Goal: Task Accomplishment & Management: Complete application form

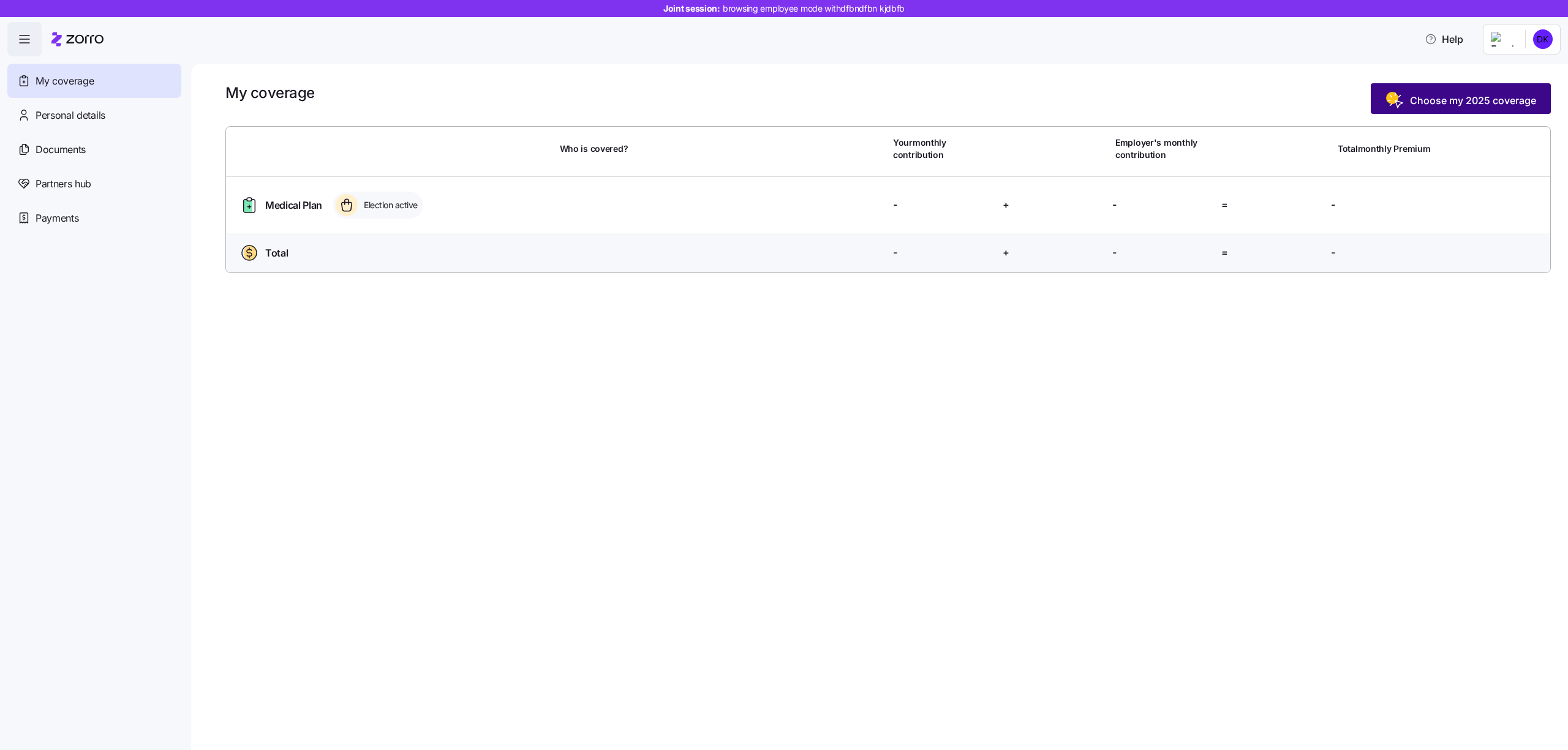
click at [1406, 83] on div "My coverage Choose my 2025 coverage" at bounding box center [888, 98] width 1325 height 30
click at [1406, 104] on span "Choose my 2025 coverage" at bounding box center [1461, 101] width 151 height 20
click at [1399, 90] on button "Choose my 2025 coverage" at bounding box center [1460, 98] width 180 height 30
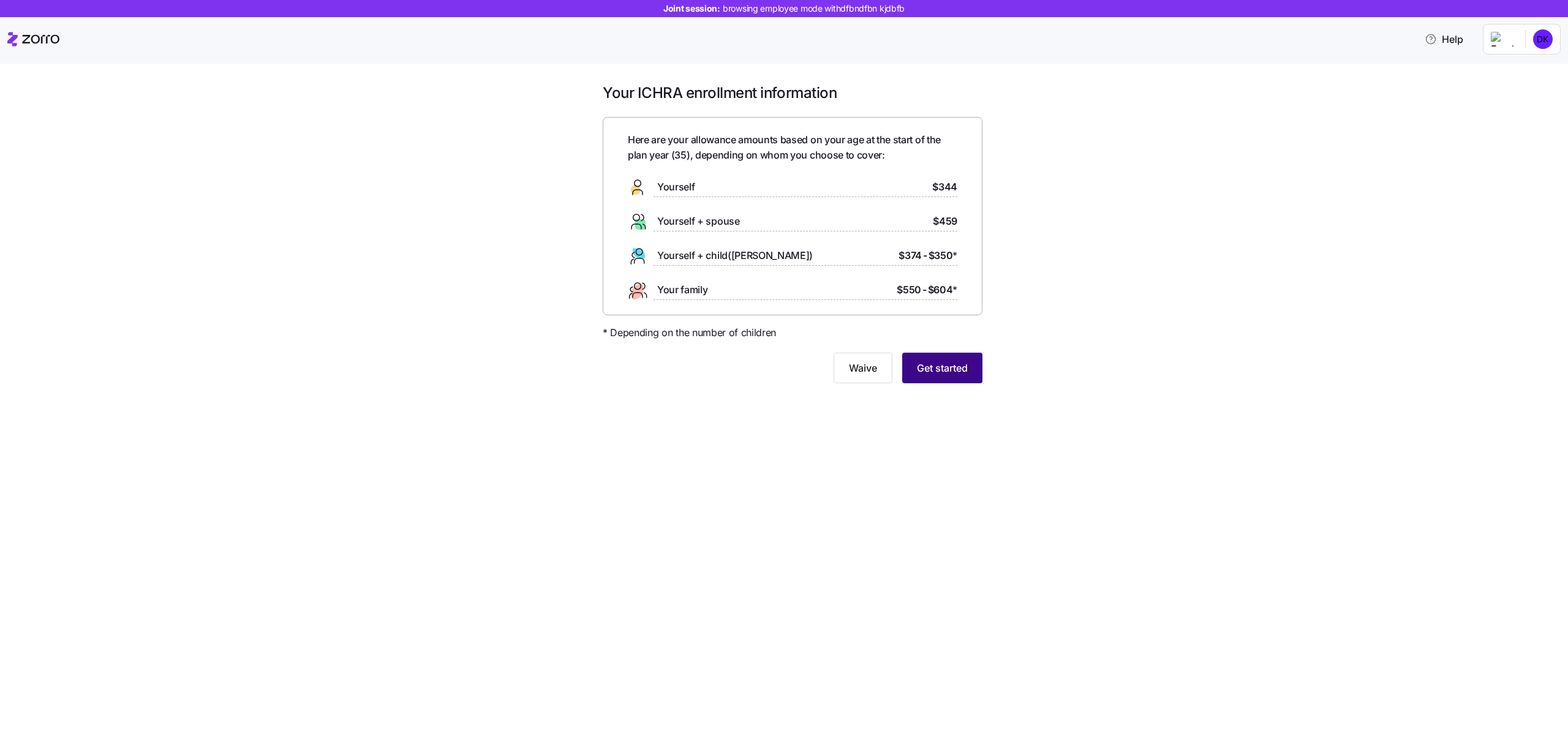
click at [950, 359] on button "Get started" at bounding box center [943, 367] width 80 height 30
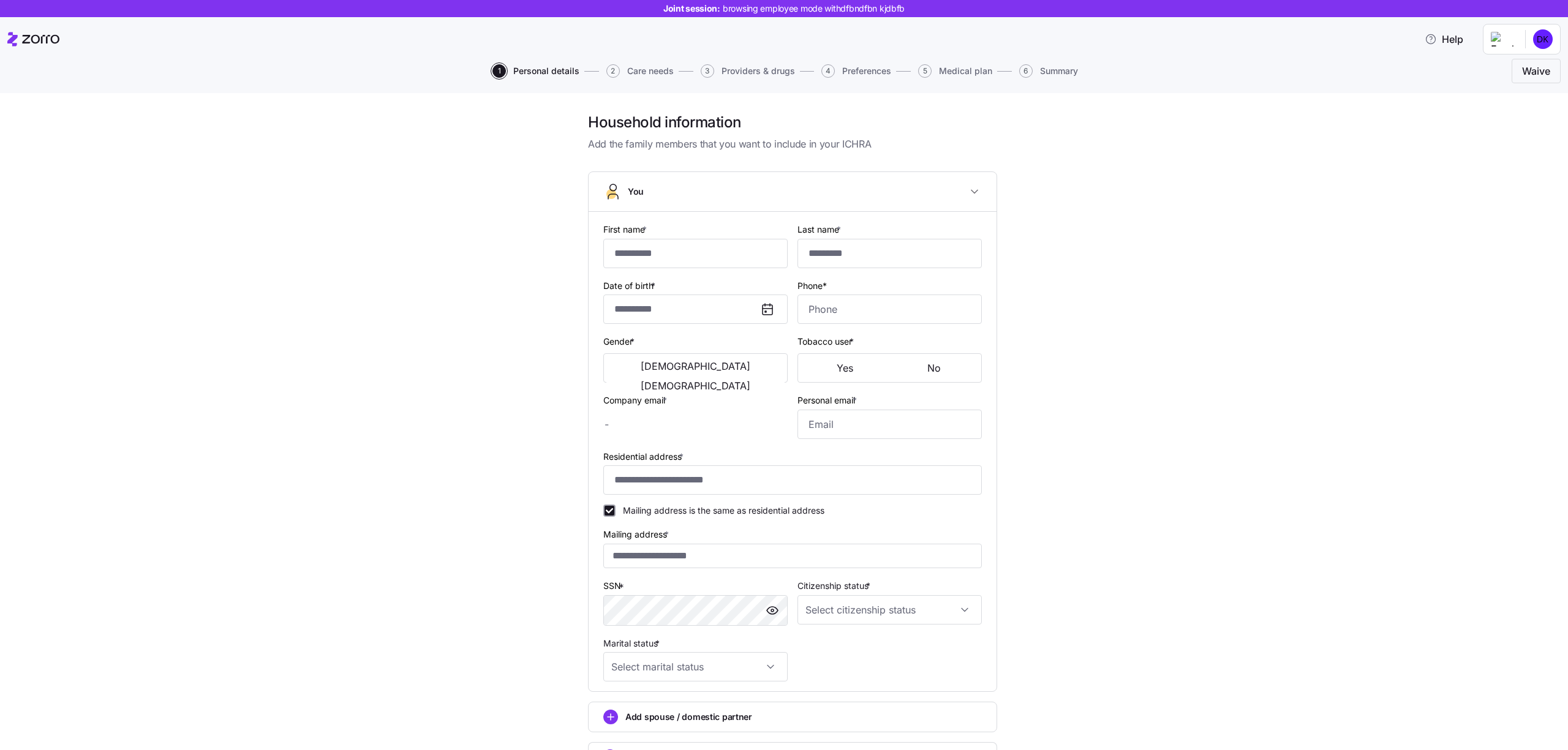
type input "********"
type input "******"
type input "[EMAIL_ADDRESS][DOMAIN_NAME]"
type input "**********"
checkbox input "true"
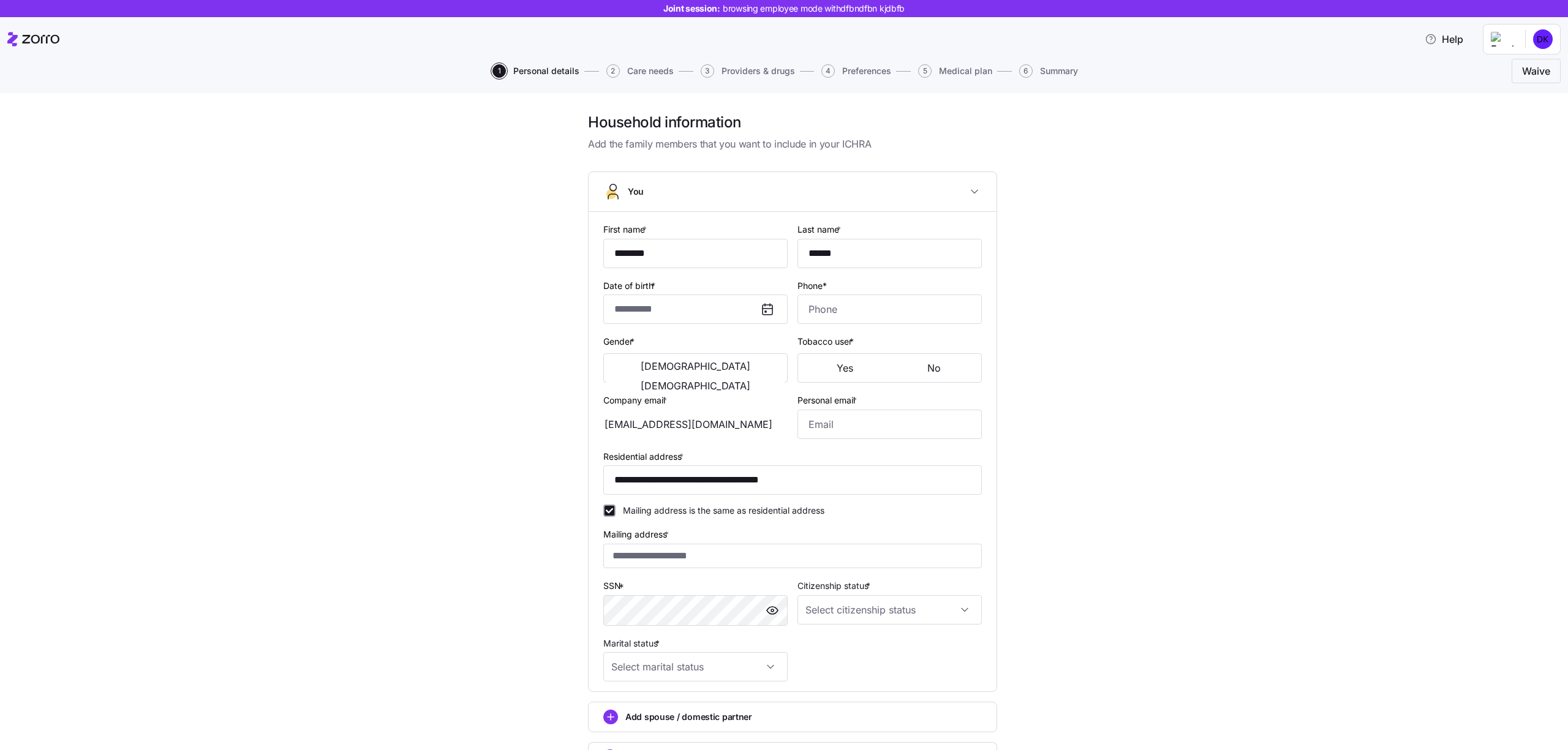
type input "**********"
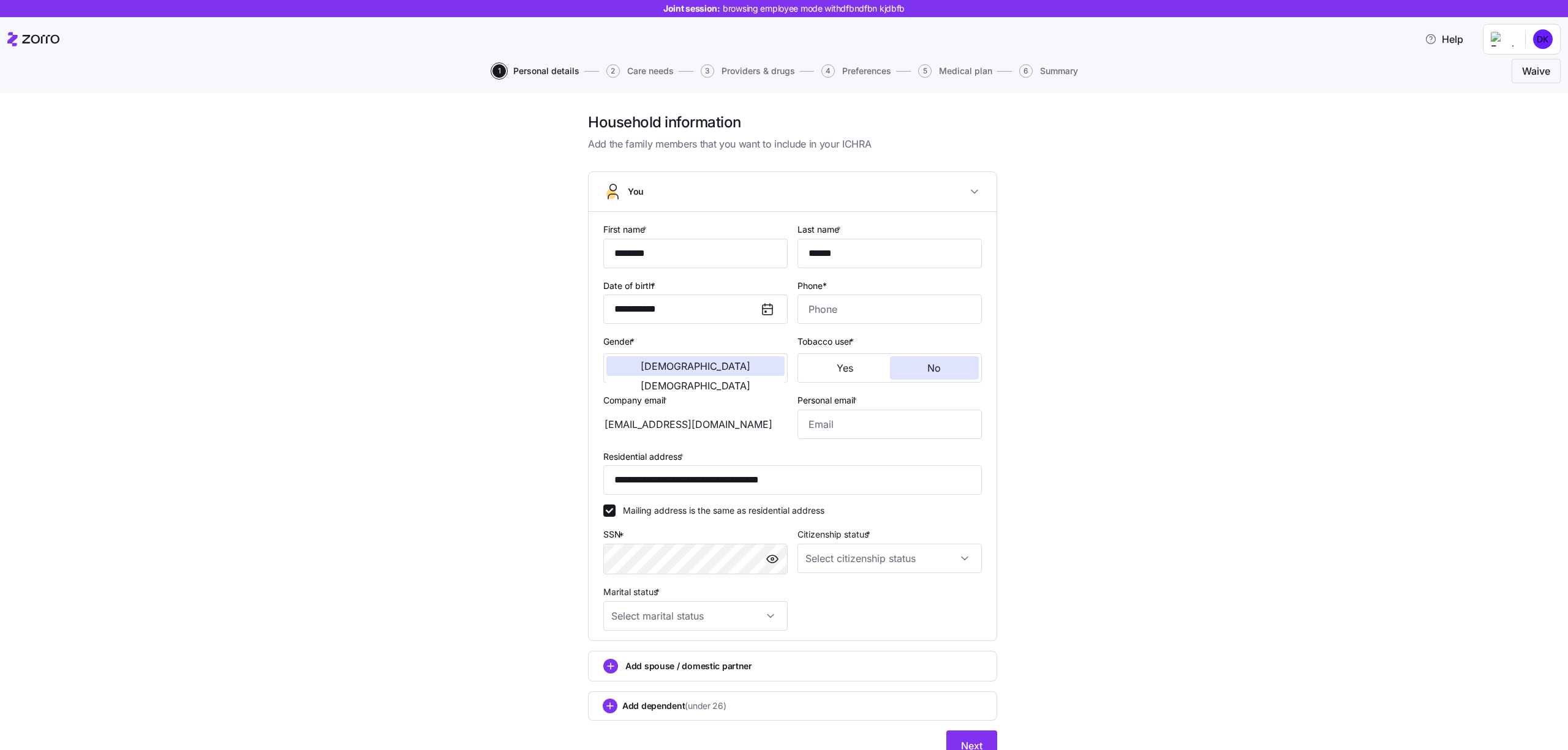
scroll to position [55, 0]
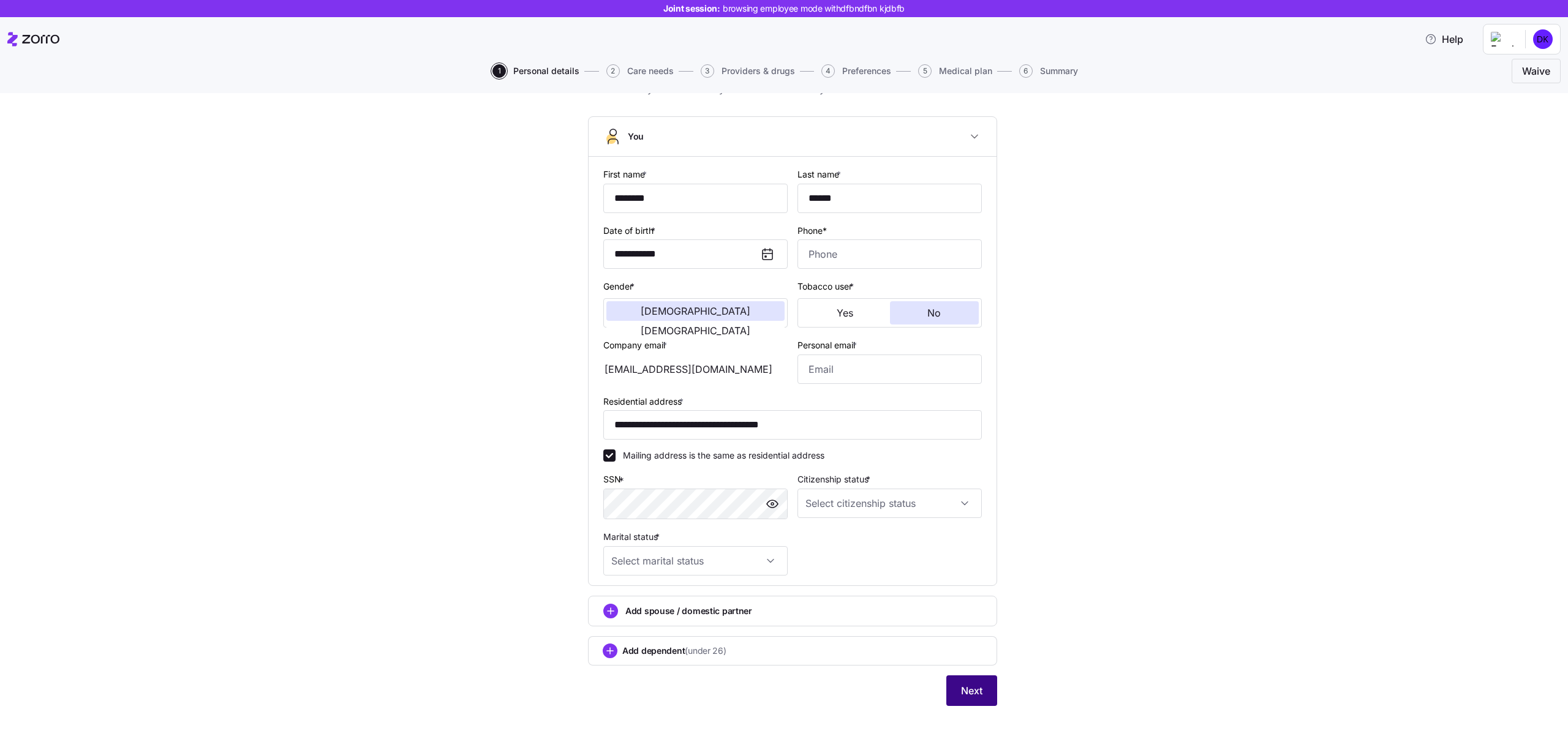
click at [984, 688] on button "Next" at bounding box center [972, 690] width 51 height 30
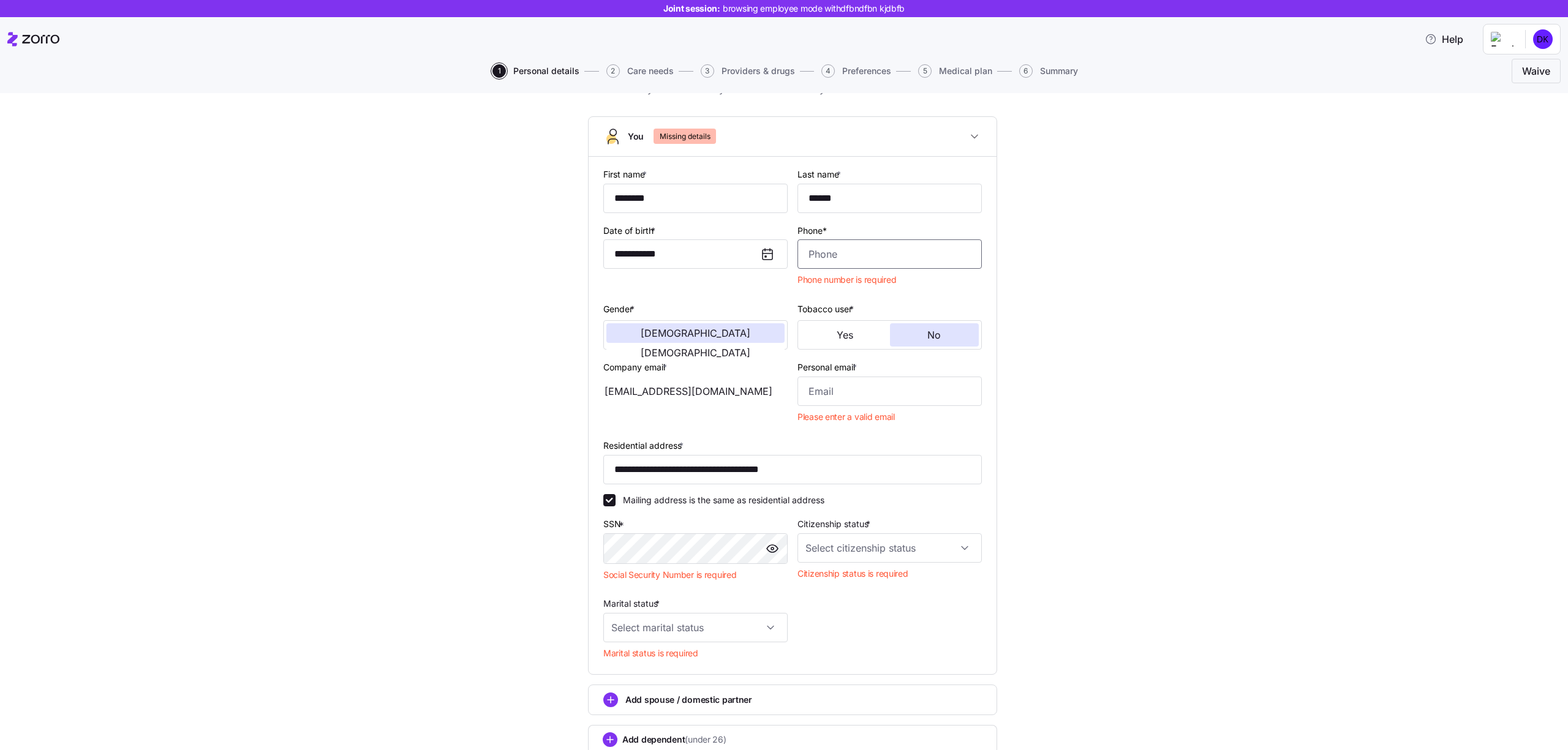
click at [870, 244] on input "Phone*" at bounding box center [889, 254] width 184 height 30
click at [845, 388] on input "Personal email *" at bounding box center [889, 391] width 184 height 30
click at [879, 255] on input "[PHONE_NUMBER]" at bounding box center [889, 254] width 184 height 30
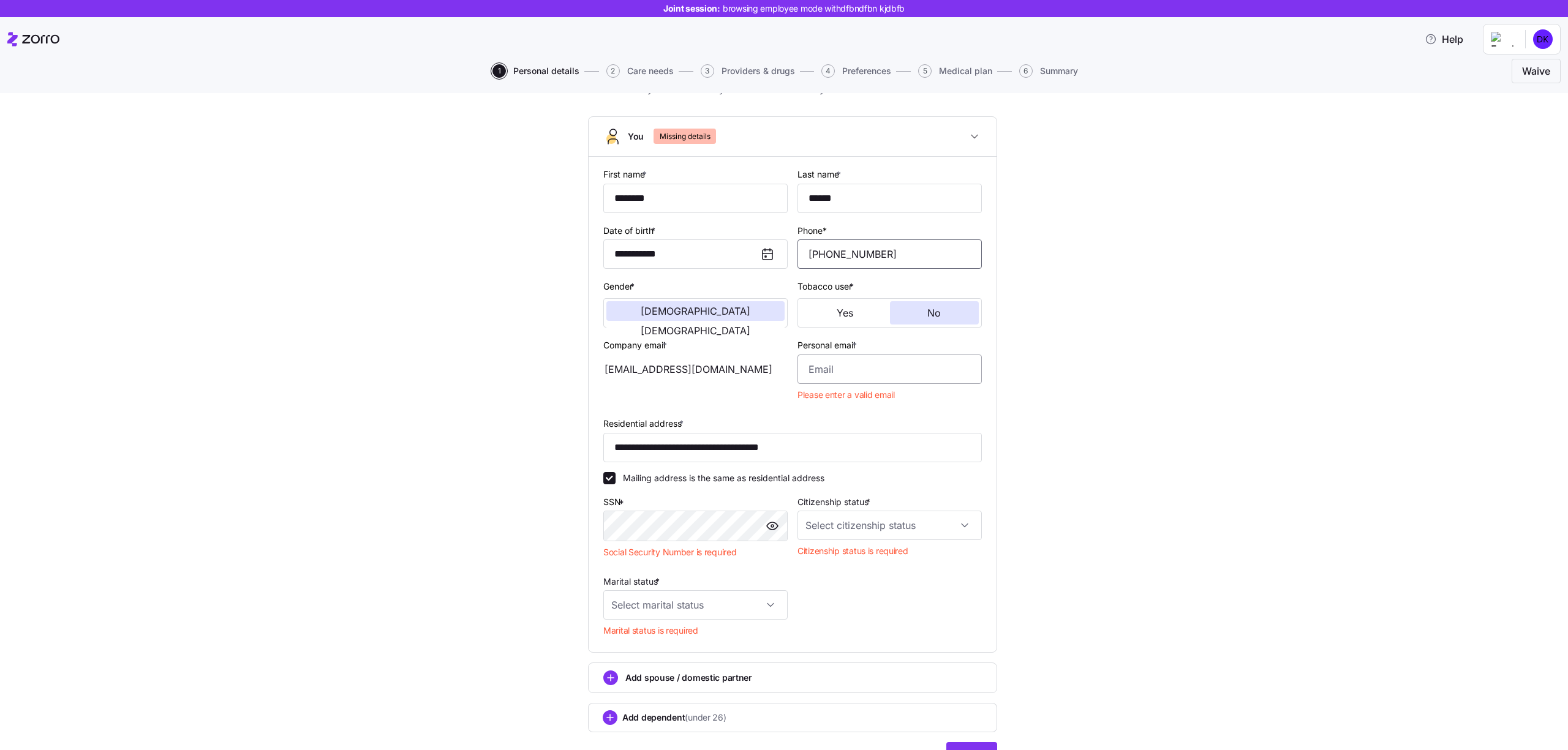
type input "[PHONE_NUMBER]"
click at [828, 376] on input "Personal email *" at bounding box center [889, 369] width 184 height 30
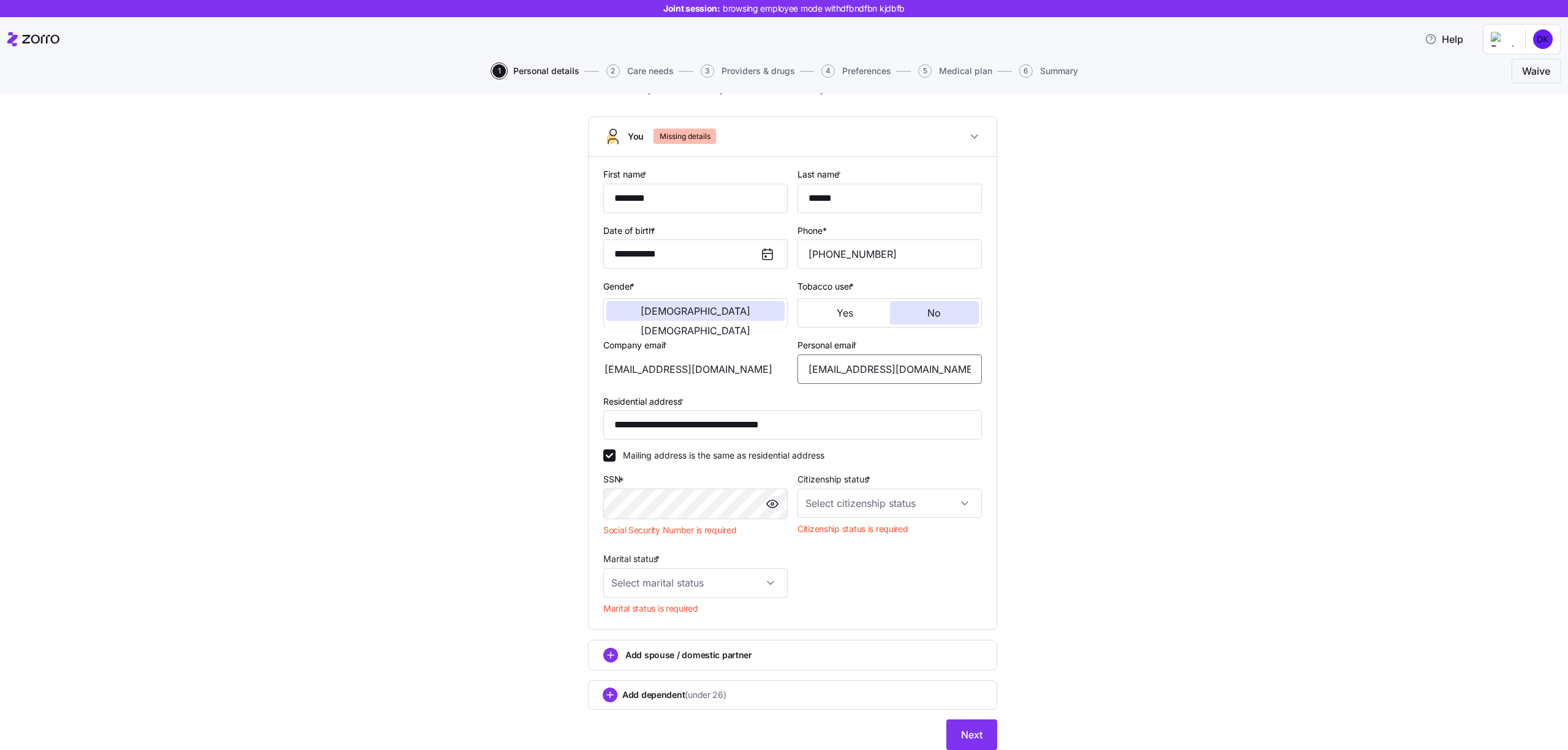
type input "[EMAIL_ADDRESS][DOMAIN_NAME]"
click at [873, 497] on input "Citizenship status *" at bounding box center [889, 503] width 184 height 30
click at [871, 560] on div "Resident alien" at bounding box center [890, 566] width 175 height 25
type input "Resident alien"
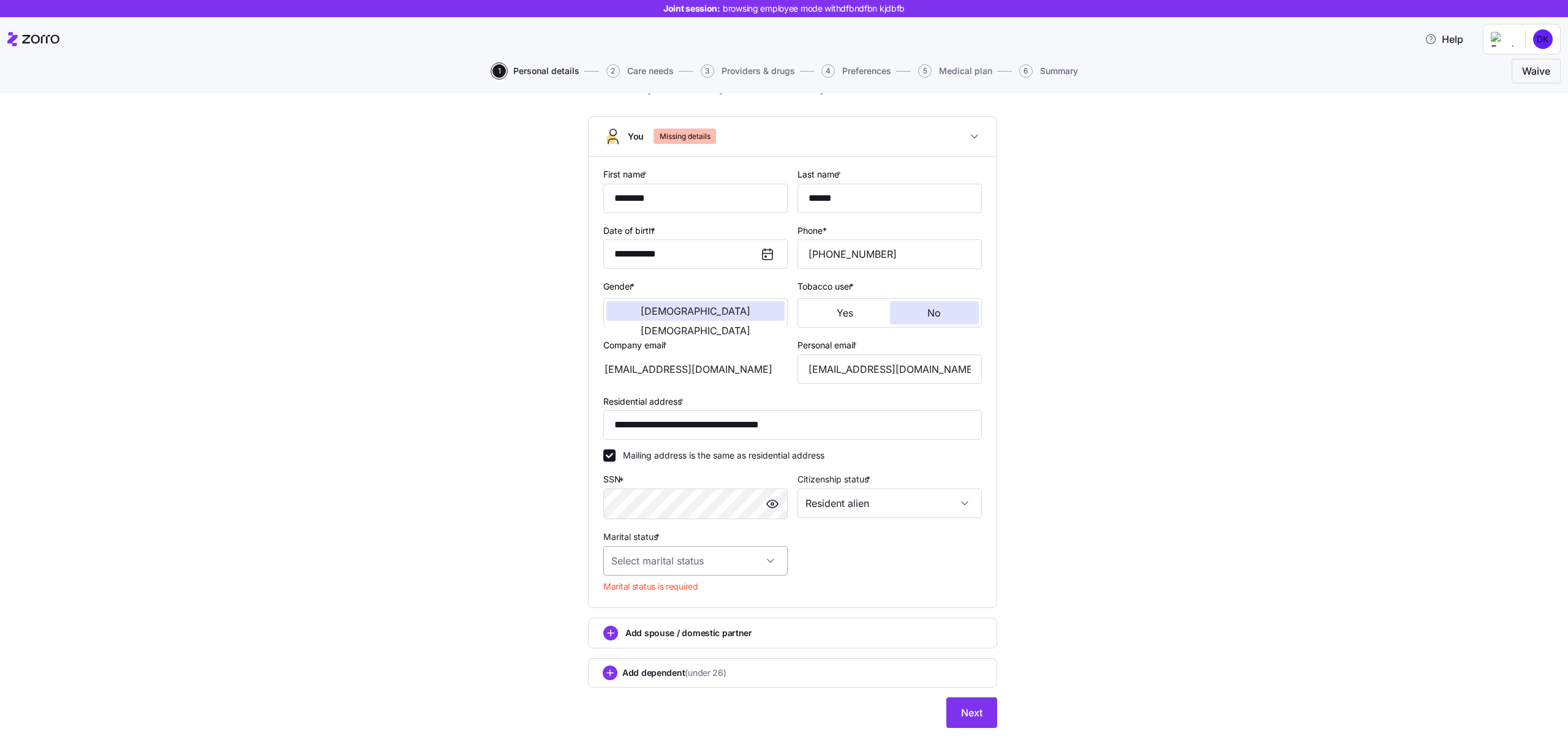
click at [725, 551] on input "Marital status *" at bounding box center [695, 561] width 184 height 30
click at [676, 605] on div "Single" at bounding box center [696, 598] width 175 height 25
type input "Single"
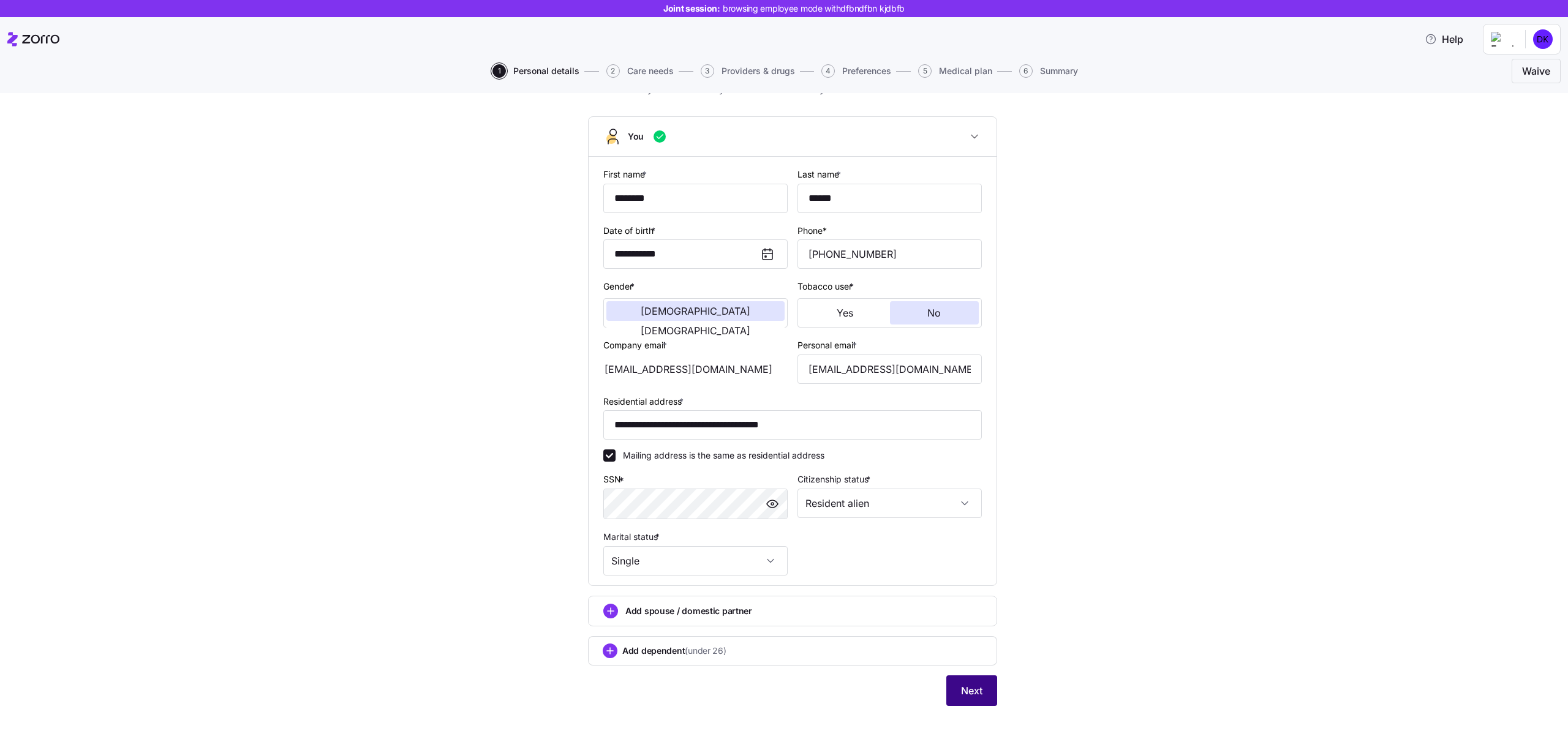
click at [976, 689] on span "Next" at bounding box center [972, 690] width 21 height 15
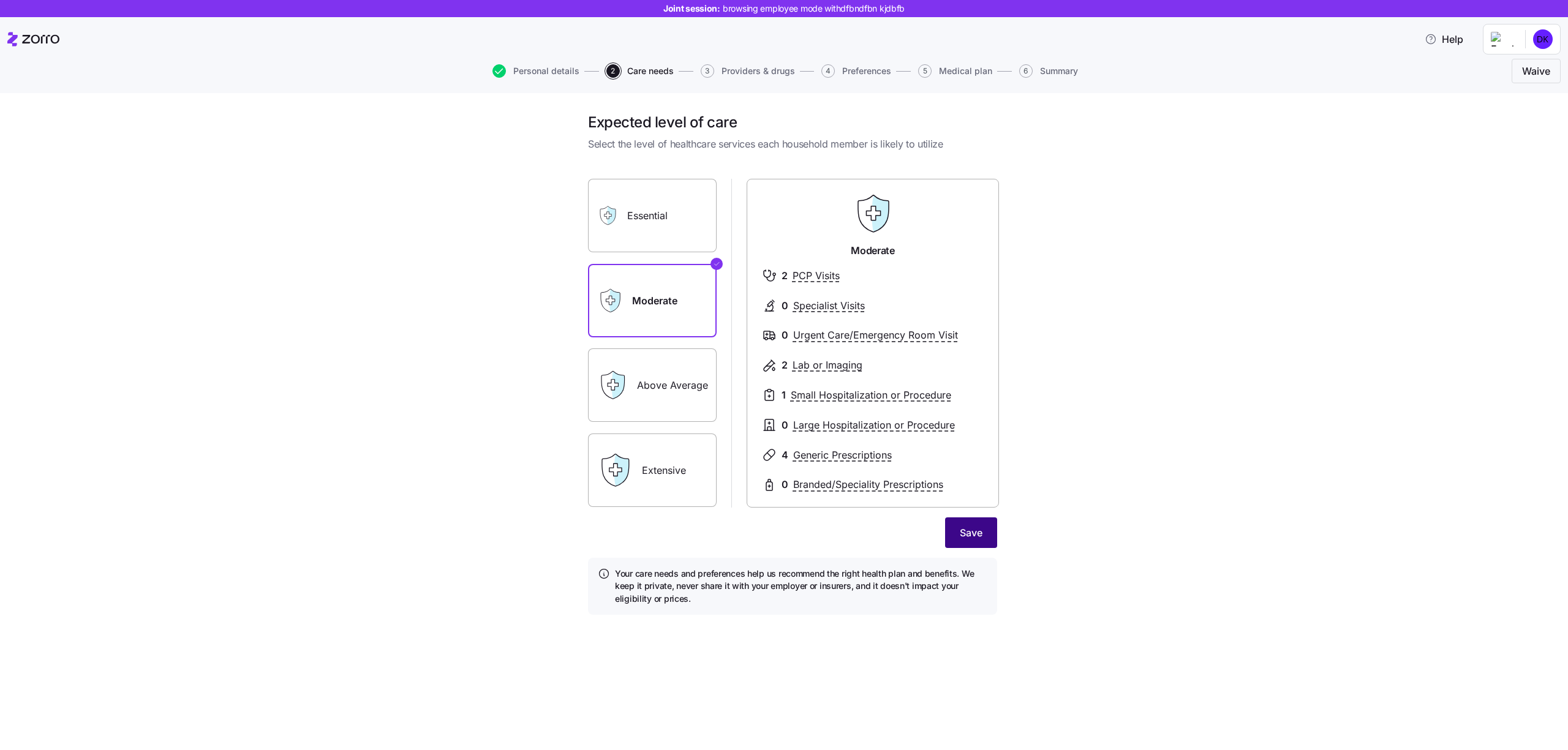
click at [963, 545] on button "Save" at bounding box center [971, 532] width 52 height 30
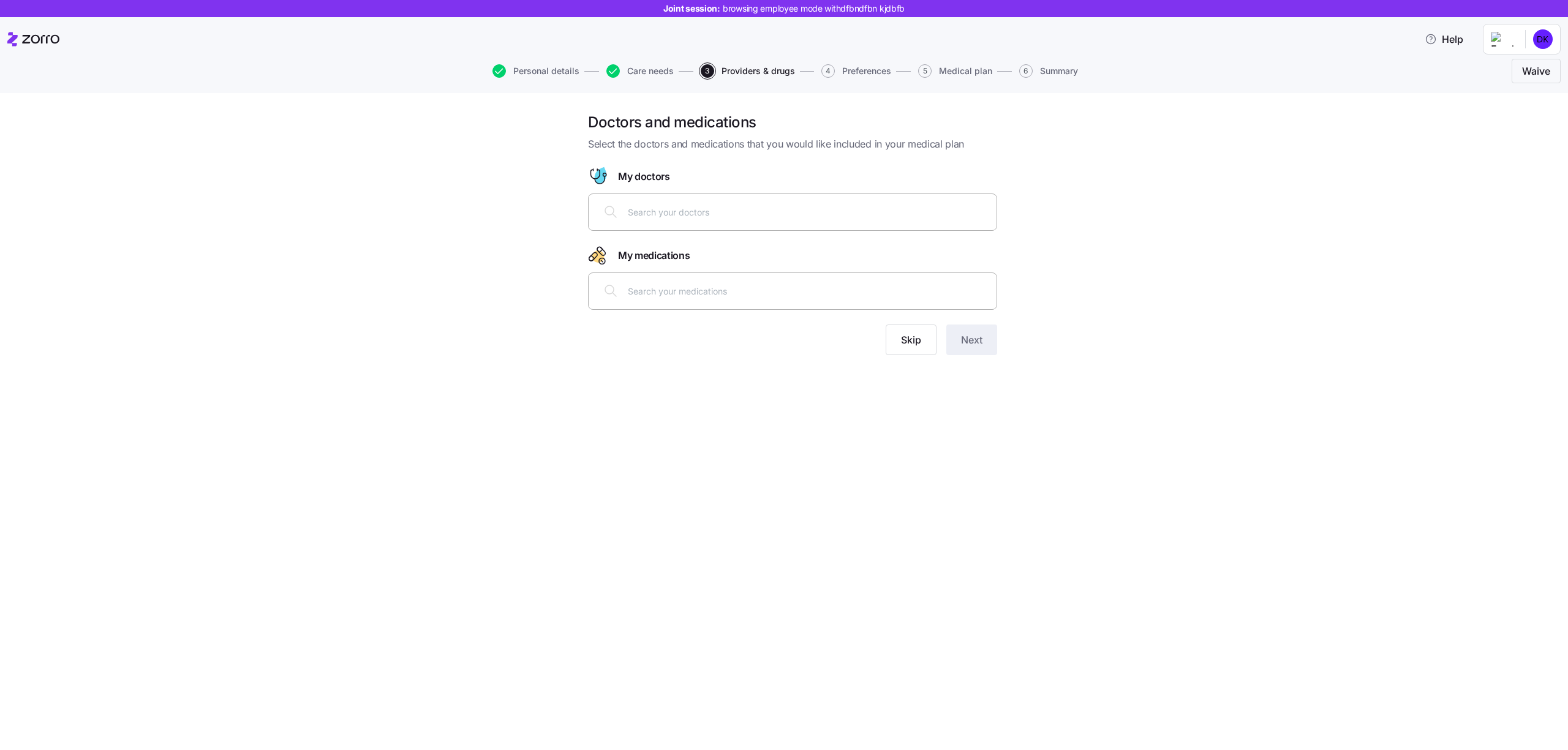
click at [901, 363] on div "Doctors and medications Select the doctors and medications that you would like …" at bounding box center [792, 241] width 429 height 257
click at [901, 340] on span "Skip" at bounding box center [911, 340] width 20 height 15
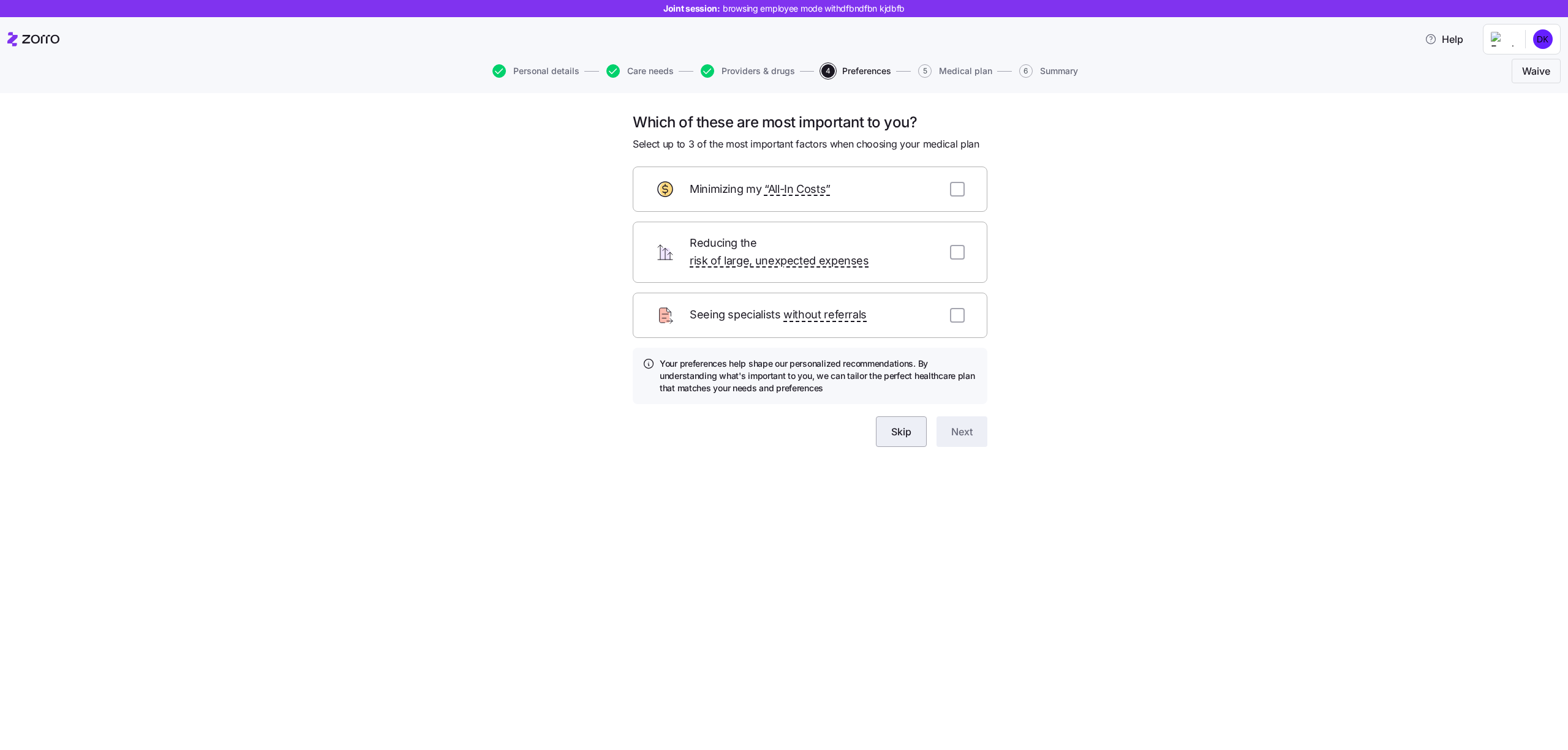
click at [917, 417] on button "Skip" at bounding box center [901, 431] width 51 height 30
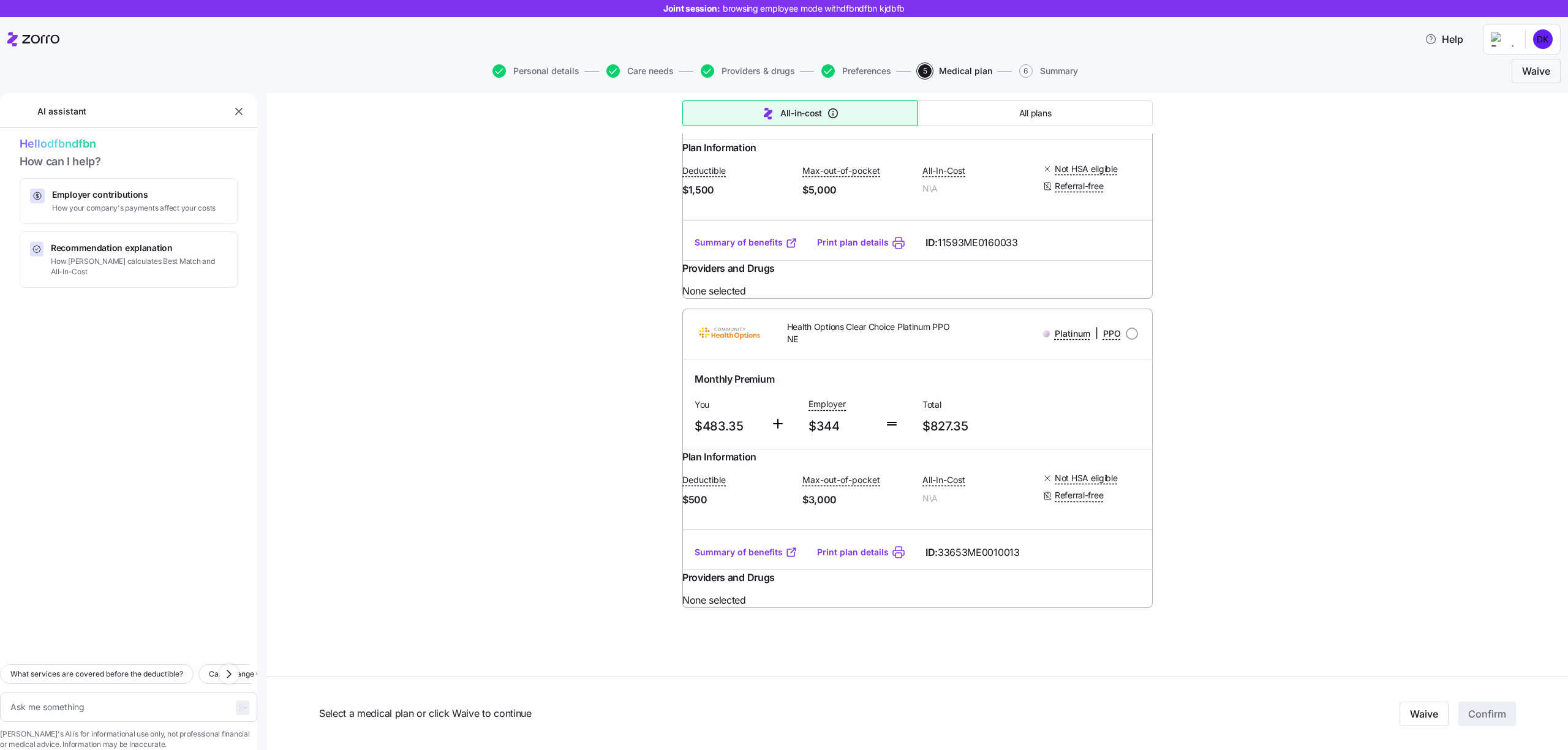
scroll to position [56978, 0]
type textarea "x"
